Goal: Information Seeking & Learning: Learn about a topic

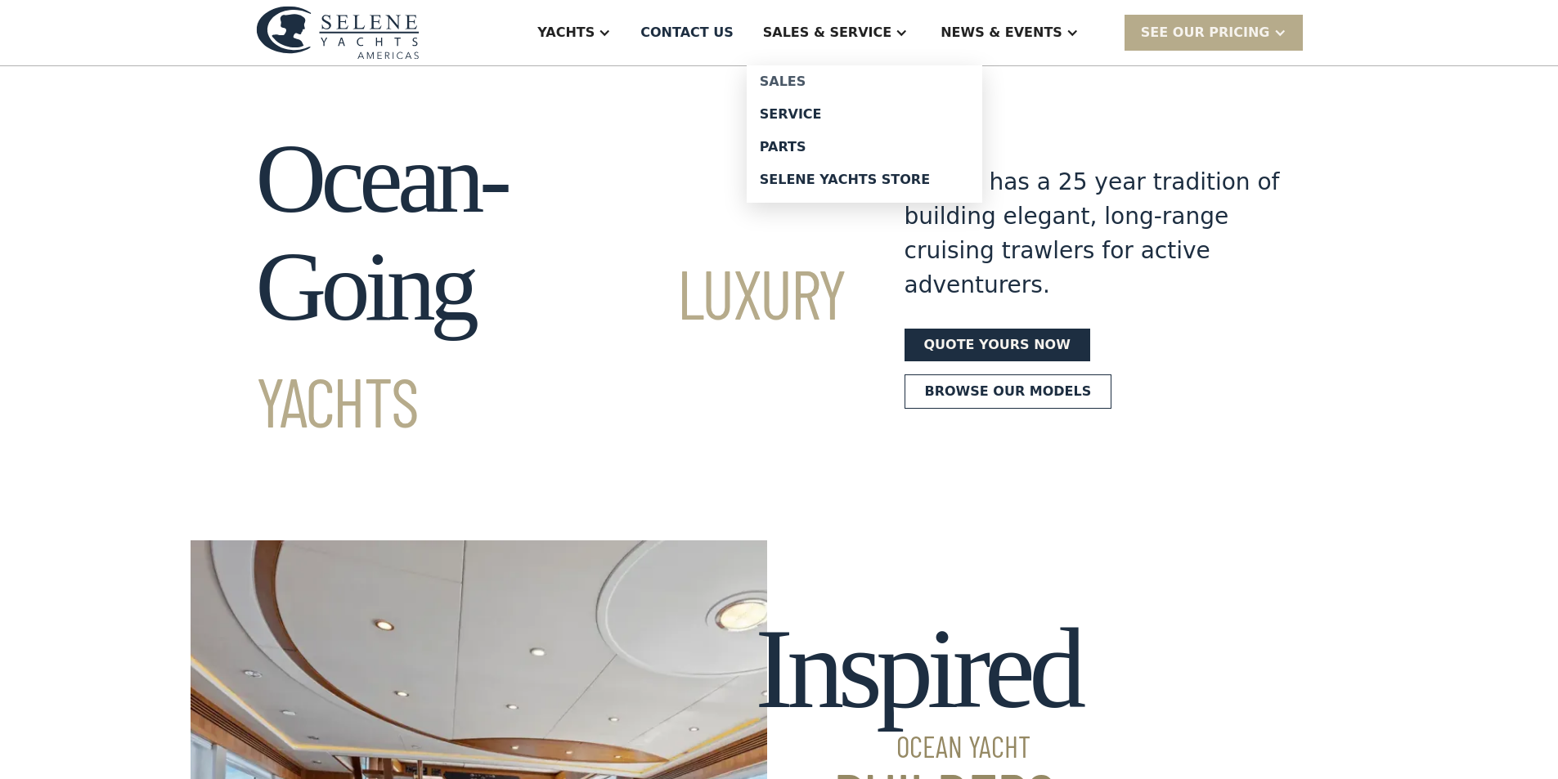
click at [849, 81] on div "Sales" at bounding box center [864, 81] width 209 height 13
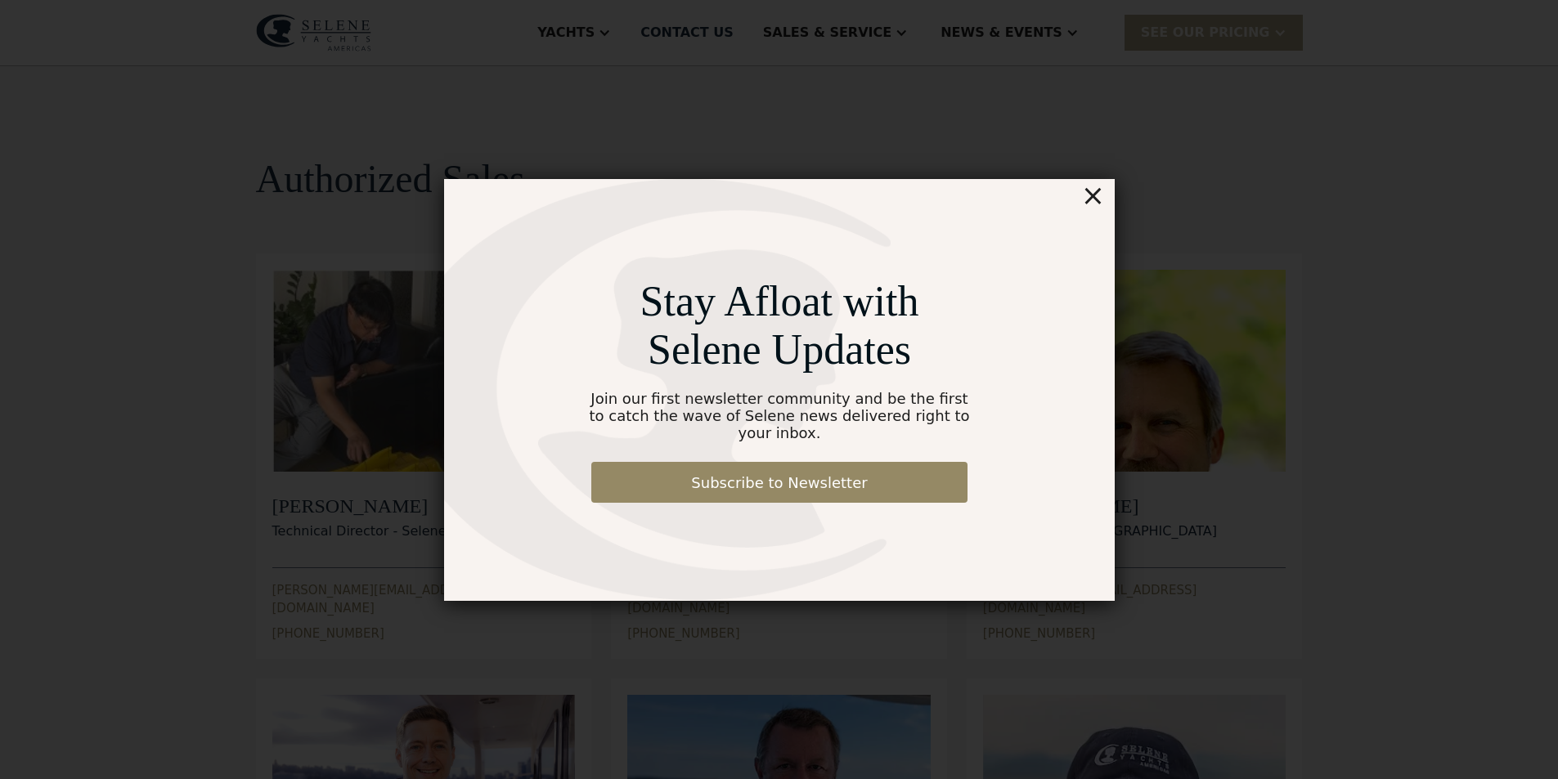
click at [1097, 212] on div "×" at bounding box center [1092, 195] width 24 height 33
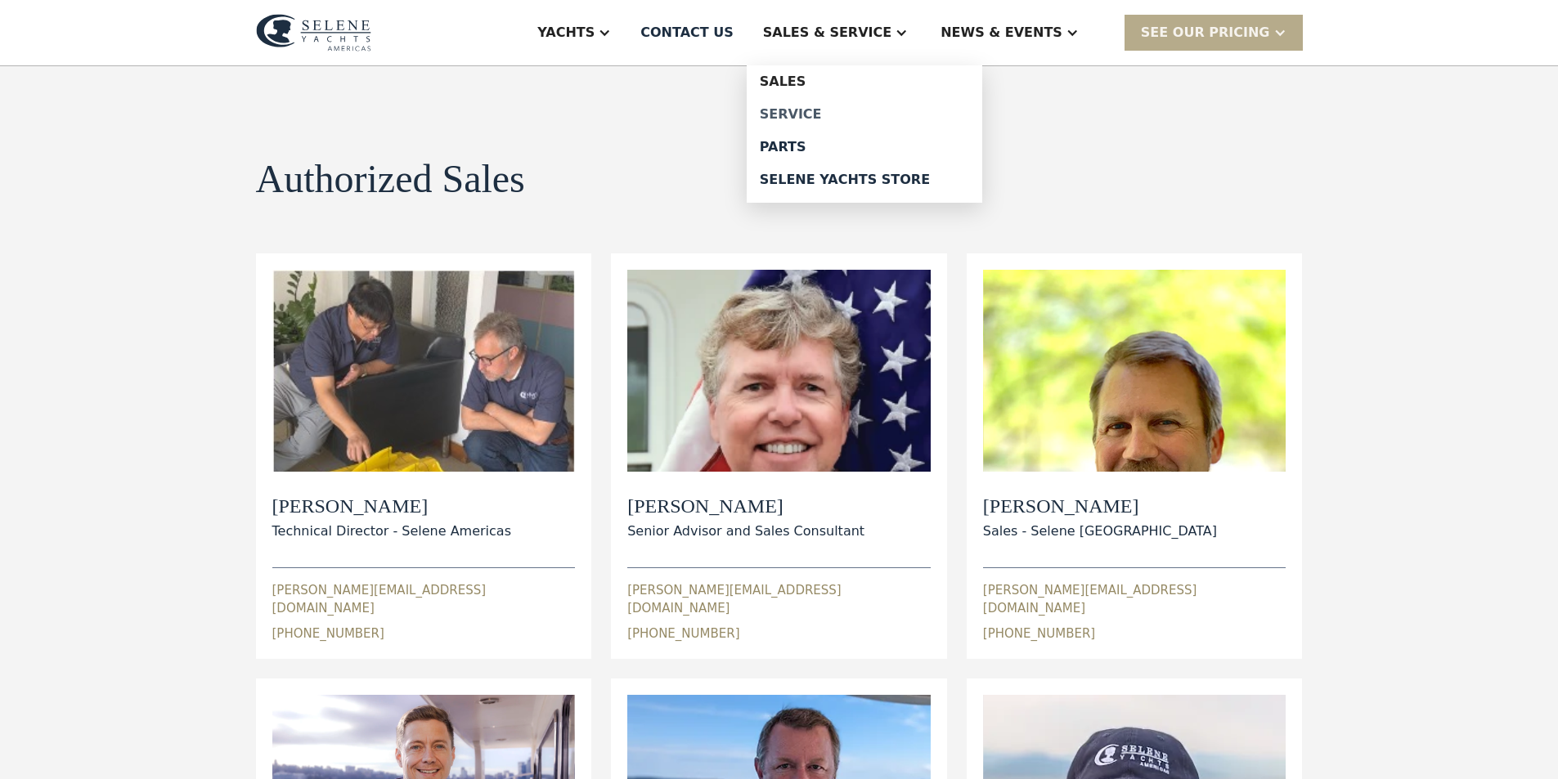
click at [867, 110] on div "Service" at bounding box center [864, 114] width 209 height 13
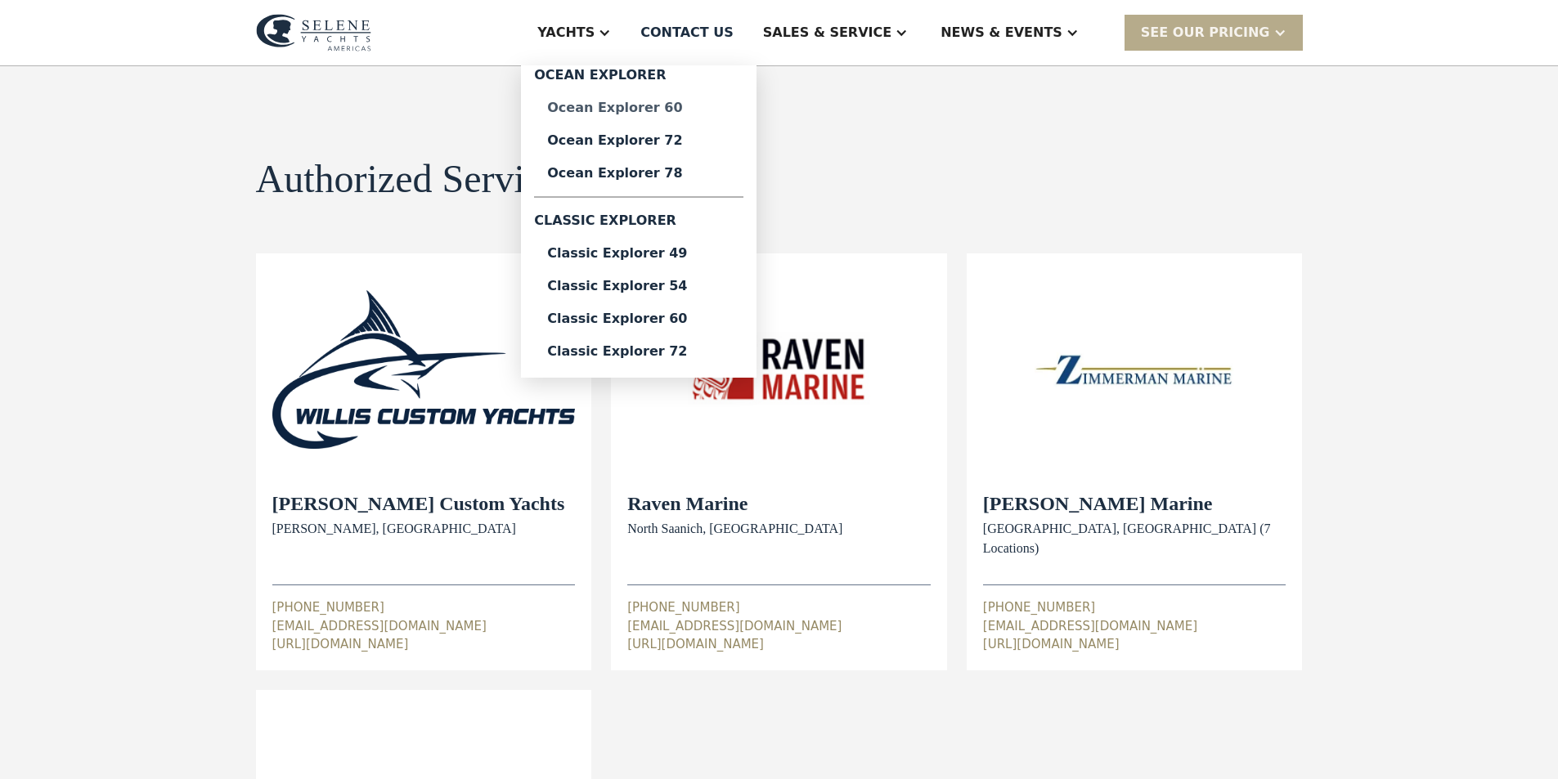
click at [697, 108] on div "Ocean Explorer 60" at bounding box center [638, 107] width 183 height 13
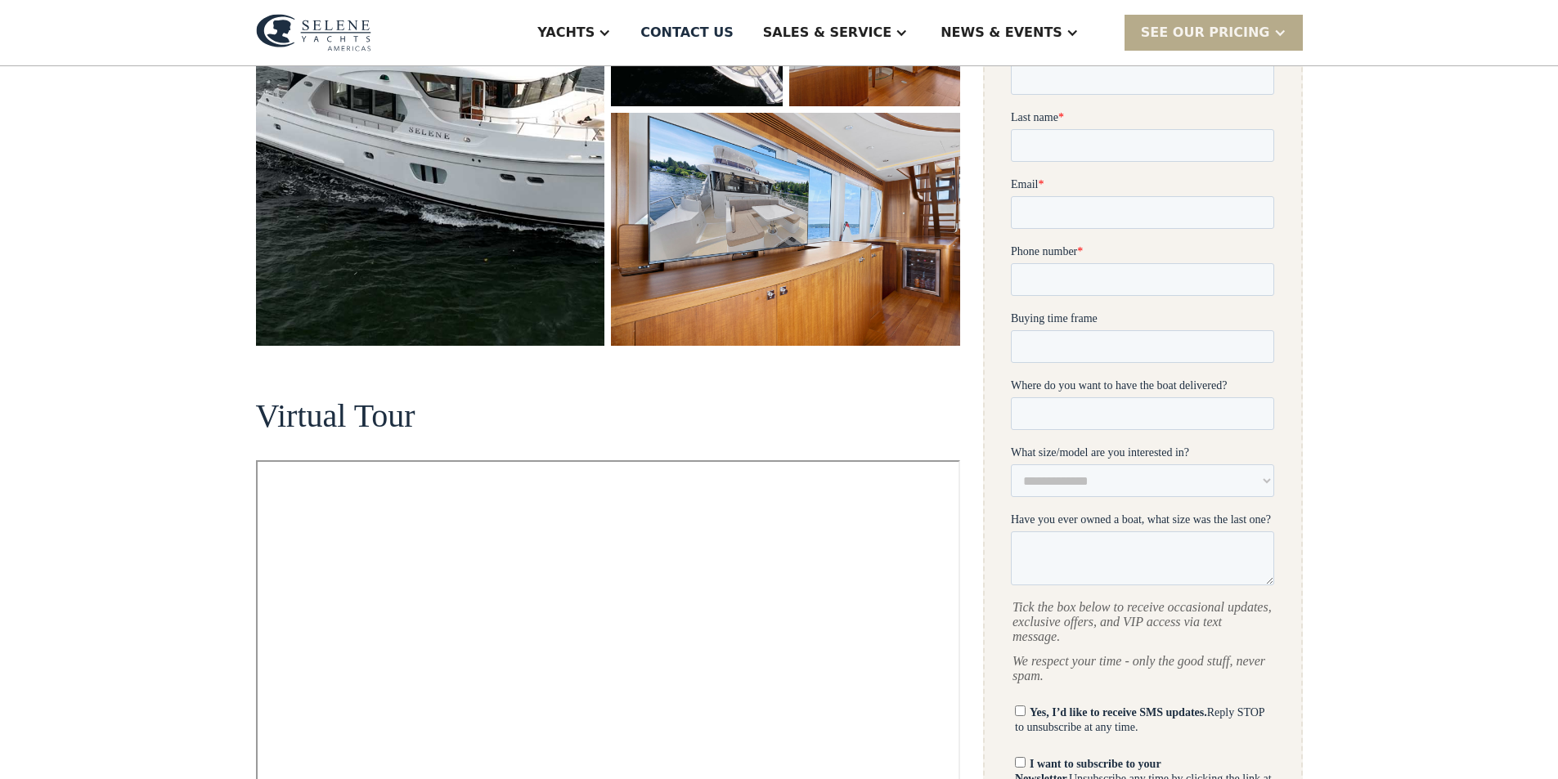
scroll to position [491, 0]
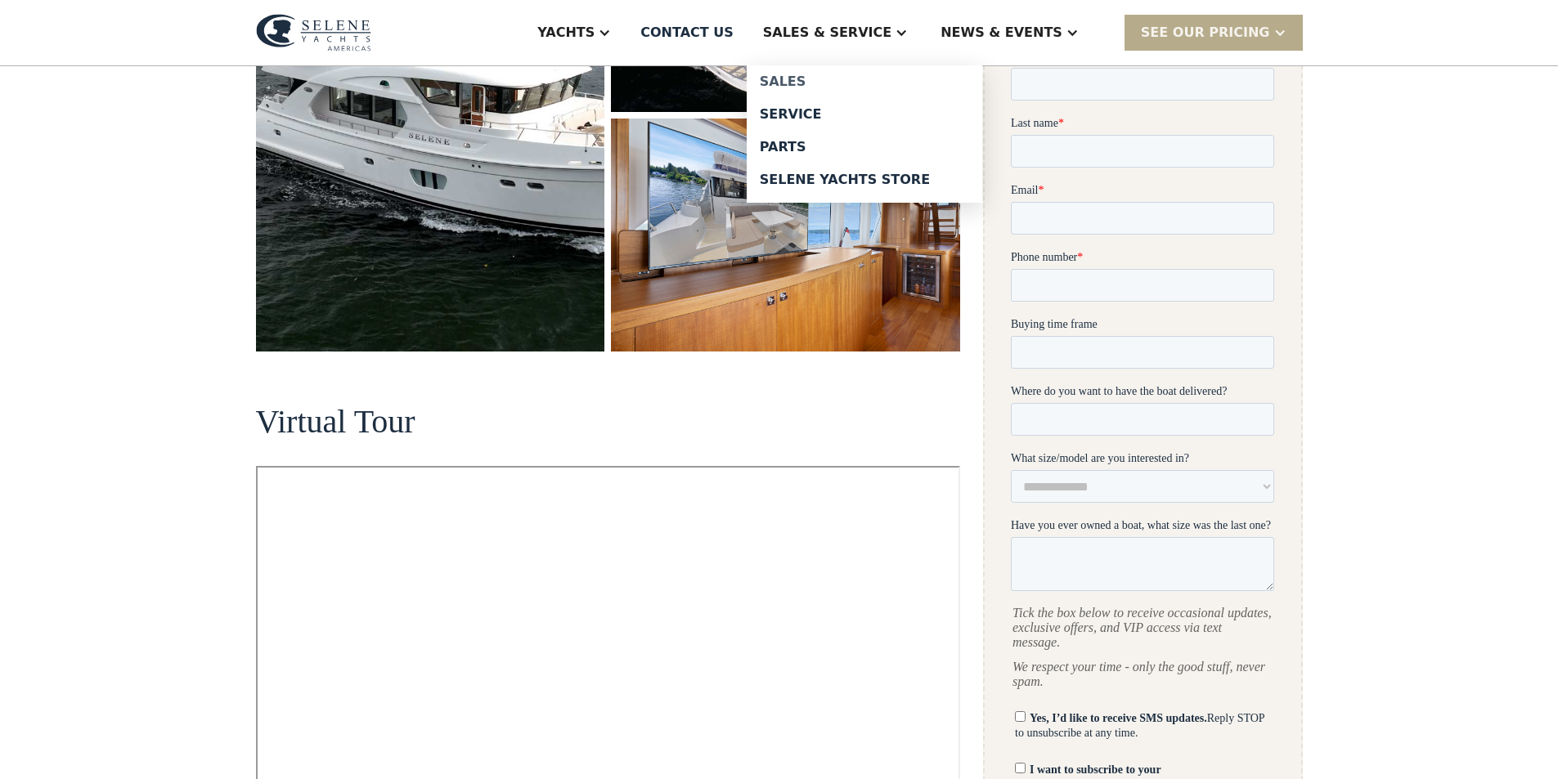
click at [832, 80] on div "Sales" at bounding box center [864, 81] width 209 height 13
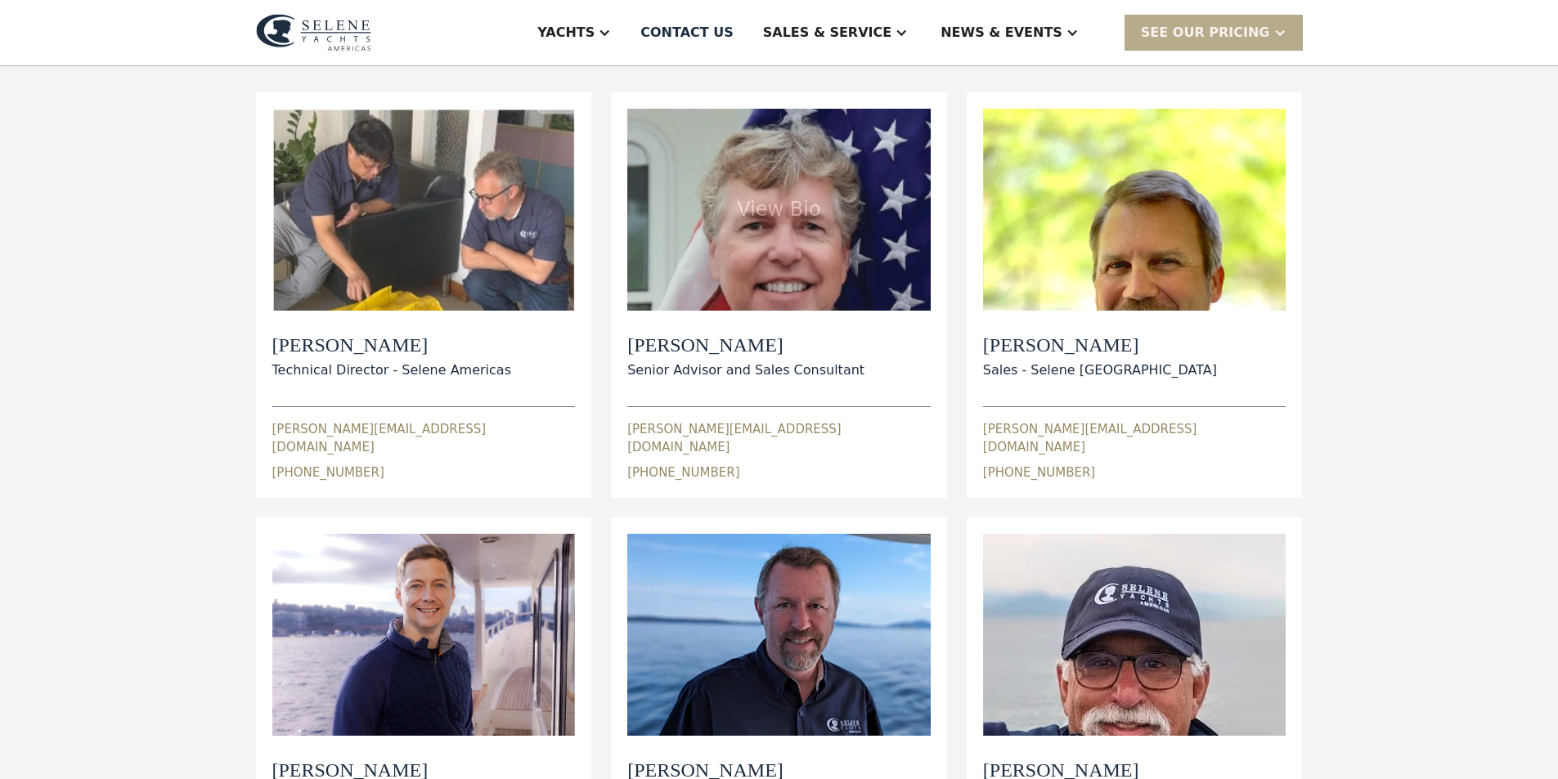
scroll to position [164, 0]
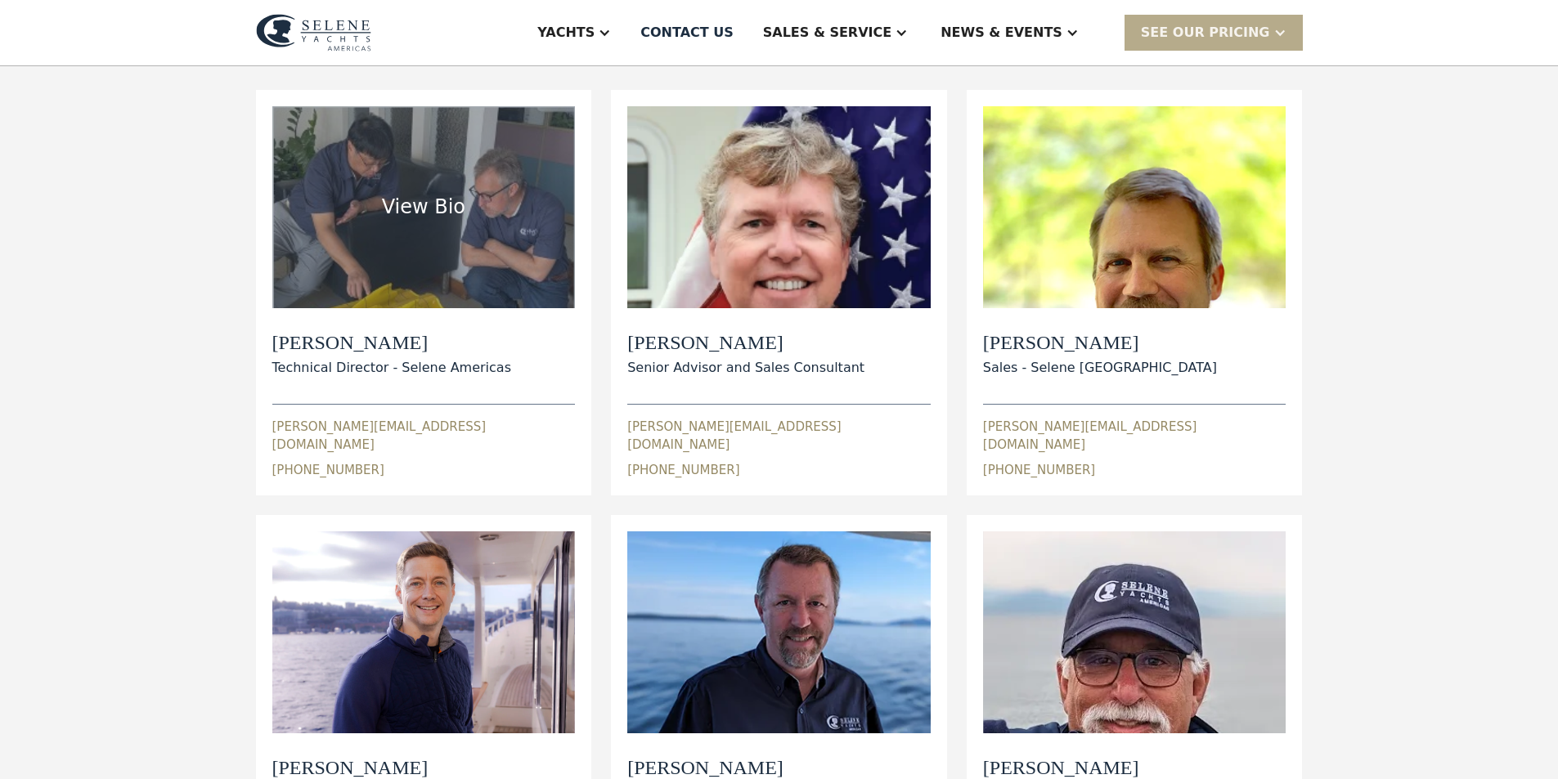
click at [389, 331] on h2 "[PERSON_NAME]" at bounding box center [391, 343] width 239 height 24
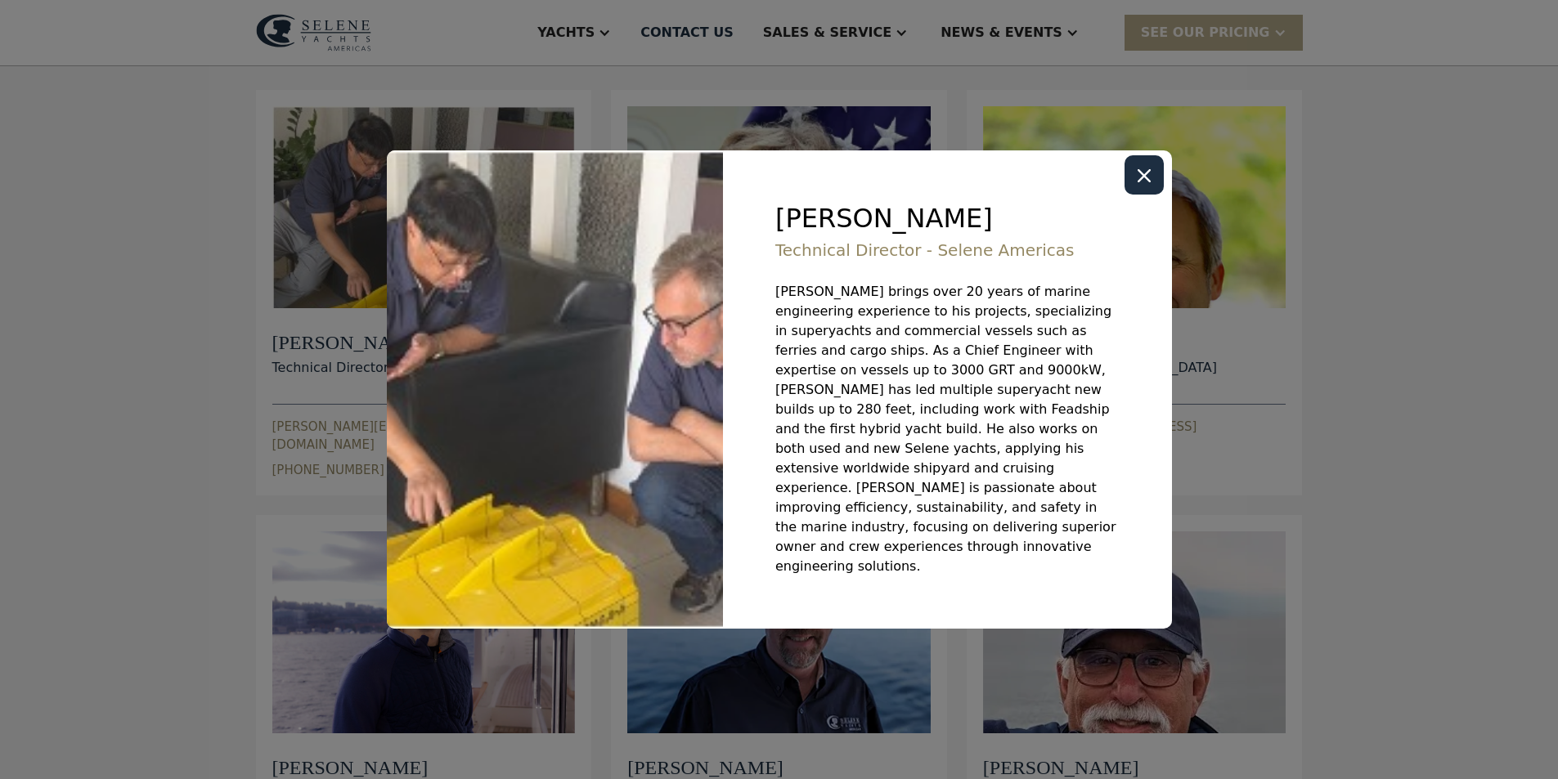
click at [1135, 195] on div "Close modal" at bounding box center [1144, 174] width 39 height 39
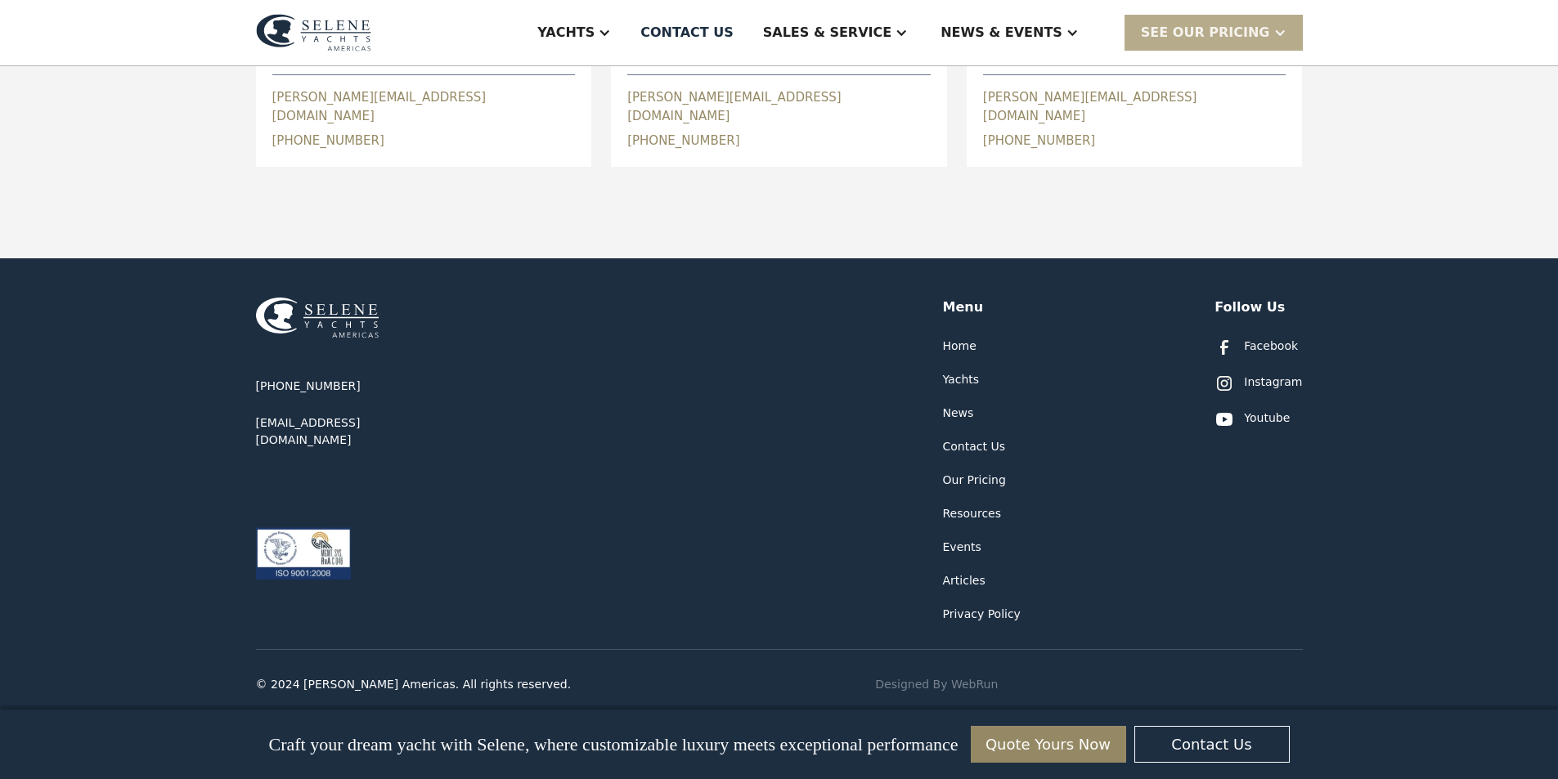
scroll to position [842, 0]
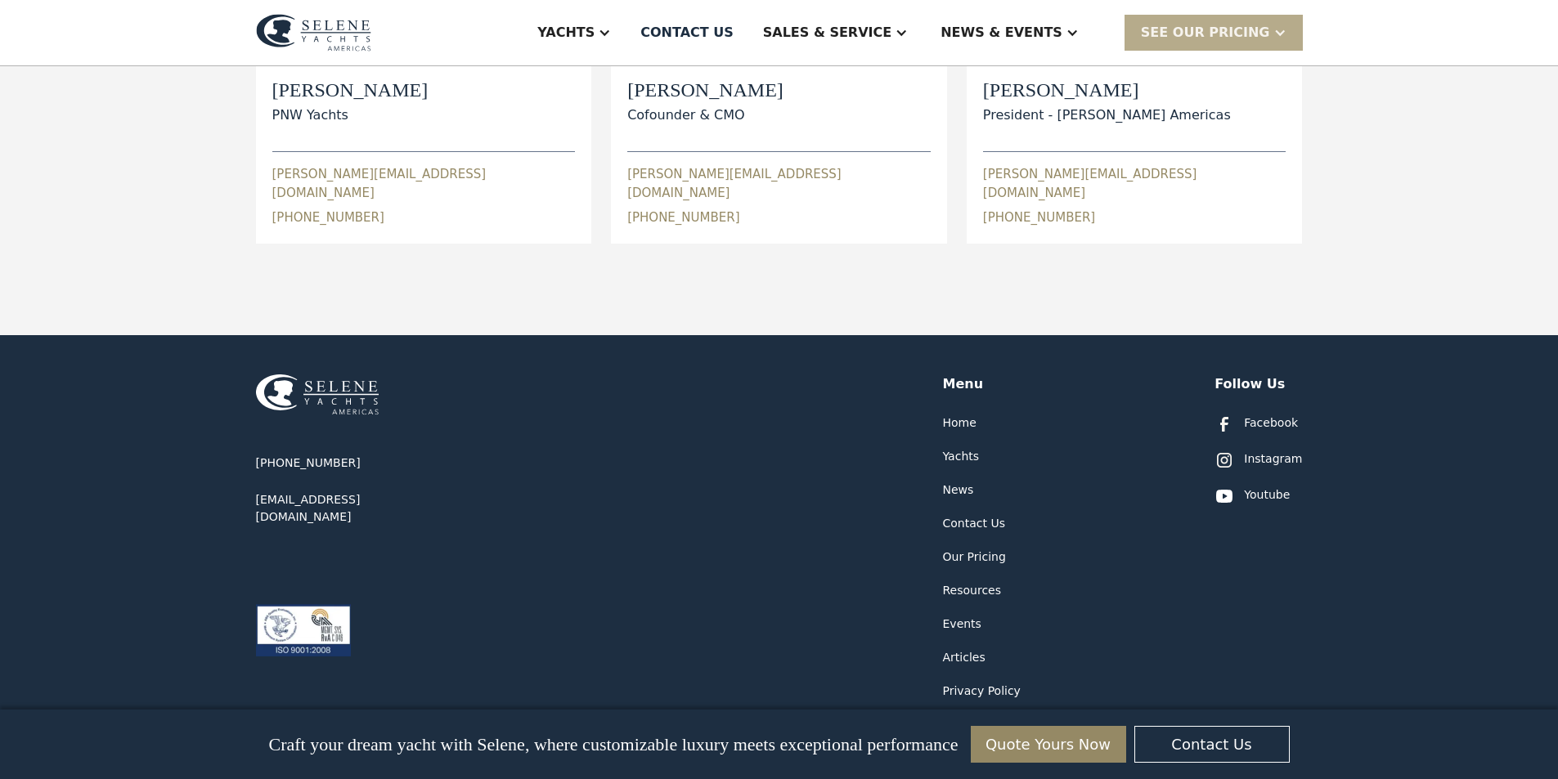
click at [1269, 415] on div "Facebook" at bounding box center [1271, 423] width 54 height 17
